Goal: Transaction & Acquisition: Purchase product/service

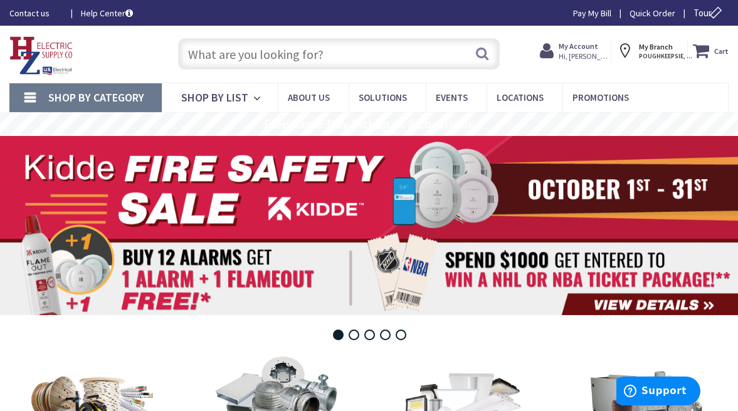
click at [366, 50] on input "text" at bounding box center [339, 53] width 322 height 31
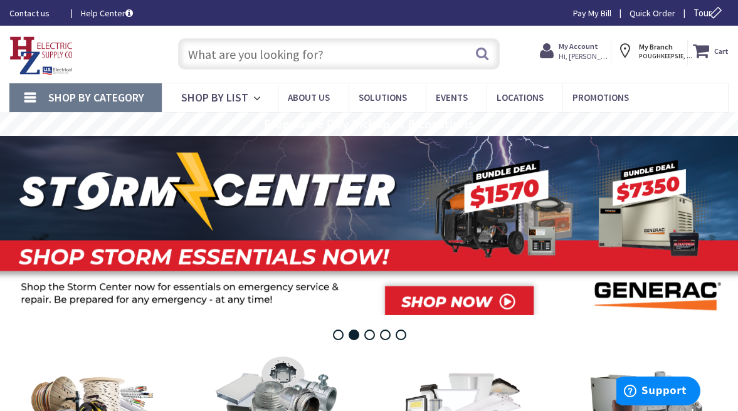
click at [398, 55] on input "text" at bounding box center [339, 53] width 322 height 31
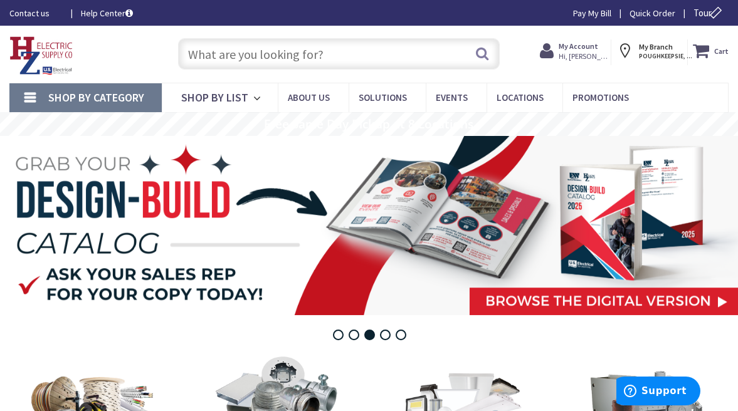
click at [333, 52] on input "text" at bounding box center [339, 53] width 322 height 31
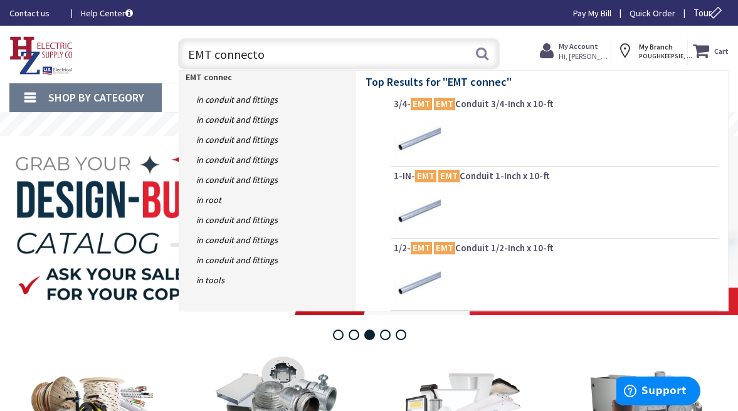
type input "EMT connector"
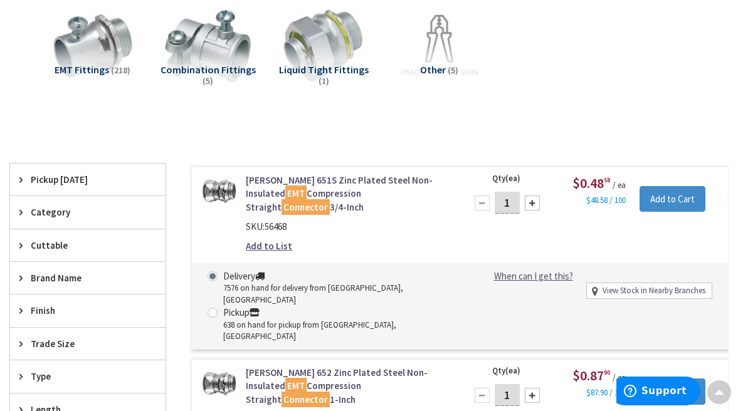
scroll to position [253, 0]
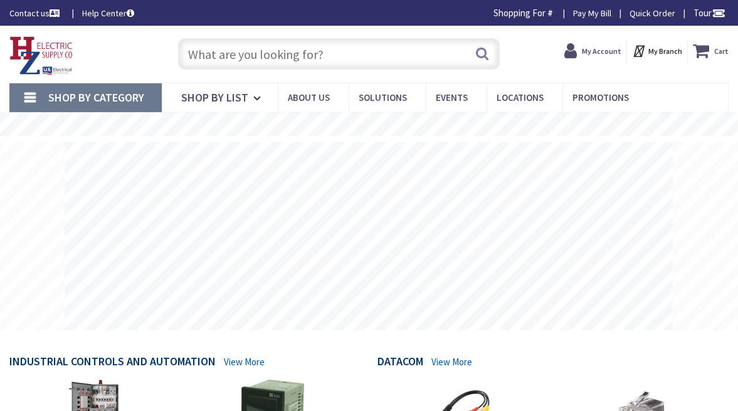
click at [319, 58] on input "text" at bounding box center [339, 53] width 322 height 31
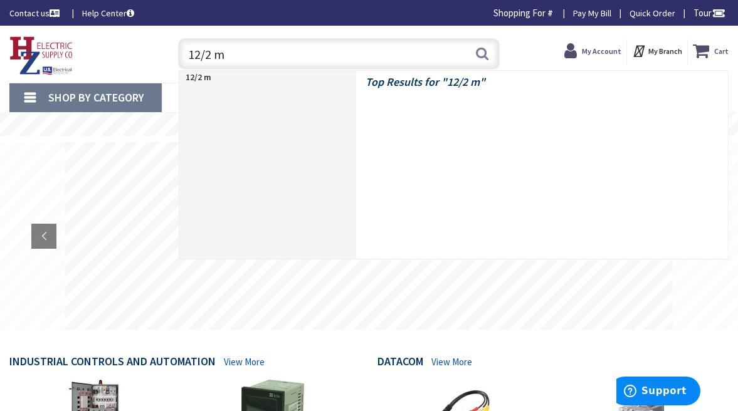
type input "12/2 mc"
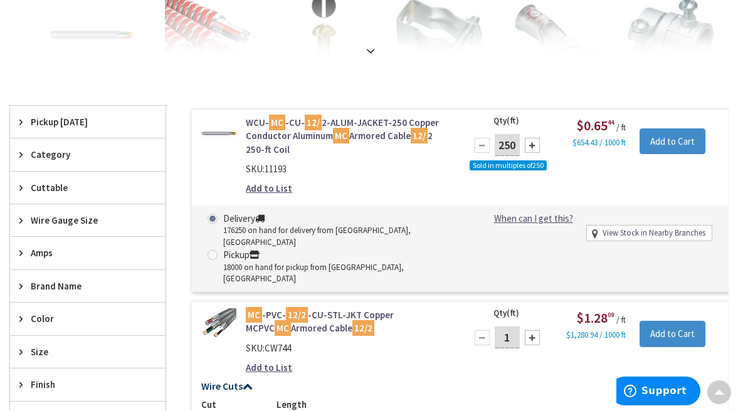
scroll to position [315, 0]
